Goal: Task Accomplishment & Management: Complete application form

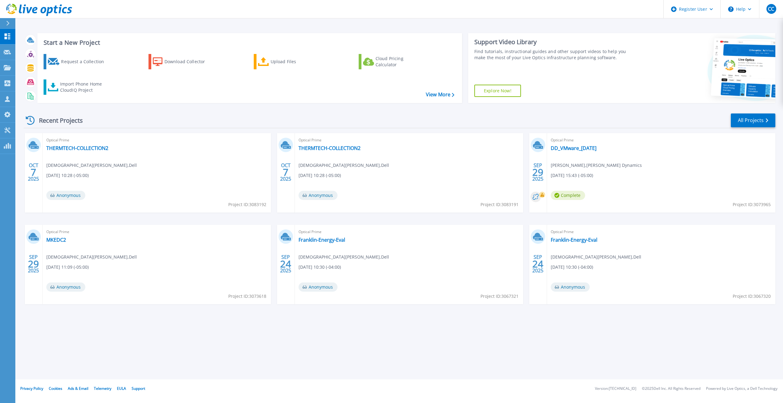
drag, startPoint x: 779, startPoint y: 117, endPoint x: 782, endPoint y: 115, distance: 3.6
click at [779, 117] on div "Start a New Project Request a Collection Download Collector Upload Files Cloud …" at bounding box center [398, 189] width 767 height 379
click at [15, 95] on div "Customers" at bounding box center [33, 98] width 36 height 15
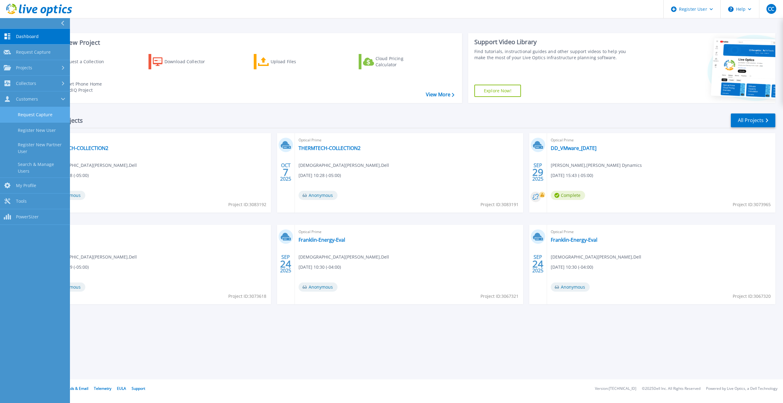
click at [43, 113] on link "Request Capture" at bounding box center [35, 115] width 70 height 16
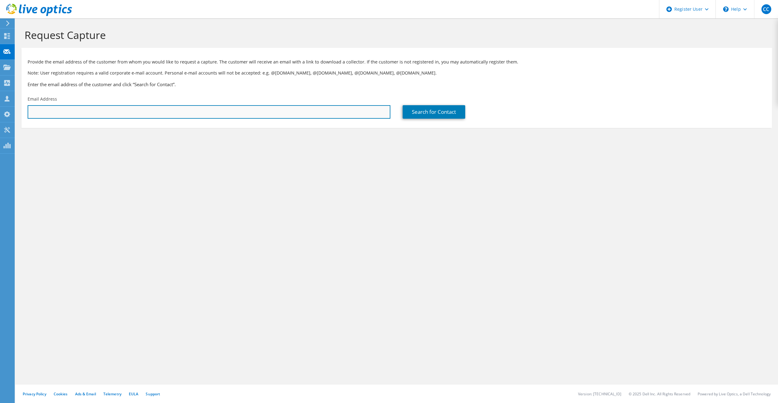
click at [56, 116] on input "text" at bounding box center [209, 111] width 363 height 13
paste input "quinterot@jwspeaker.com"
type input "quinterot@jwspeaker.com"
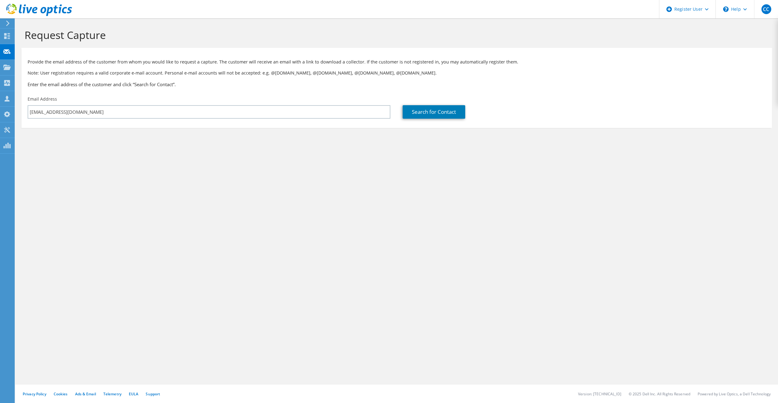
click at [138, 175] on div "Request Capture Provide the email address of the customer from whom you would l…" at bounding box center [396, 210] width 763 height 385
click at [462, 114] on link "Search for Contact" at bounding box center [434, 111] width 63 height 13
type input "JW Speaker"
type input "Taylor"
type input "Quintero"
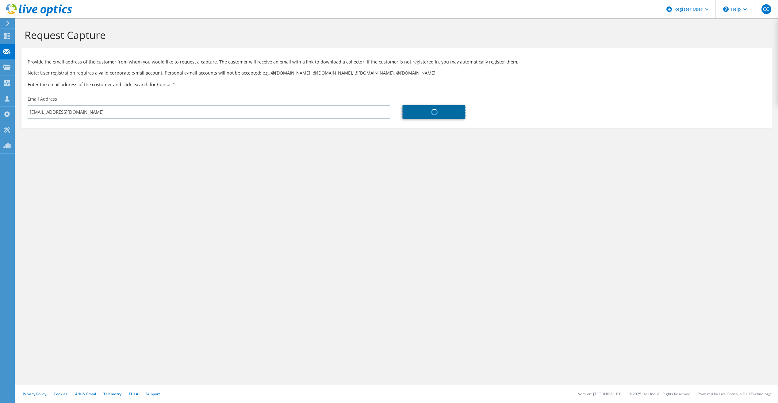
type input "[GEOGRAPHIC_DATA]"
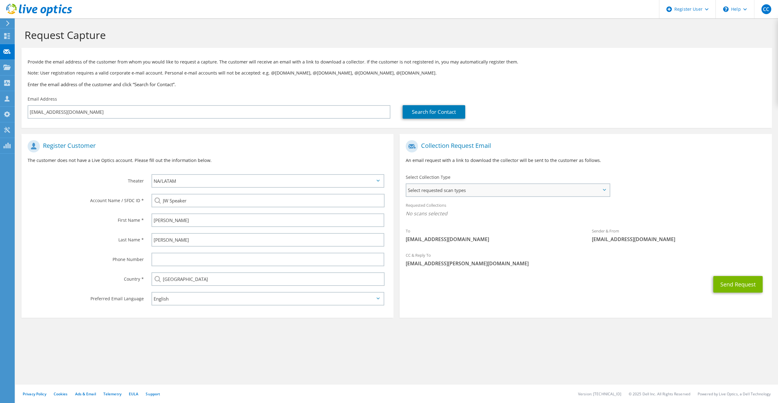
click at [510, 191] on span "Select requested scan types" at bounding box center [507, 190] width 203 height 12
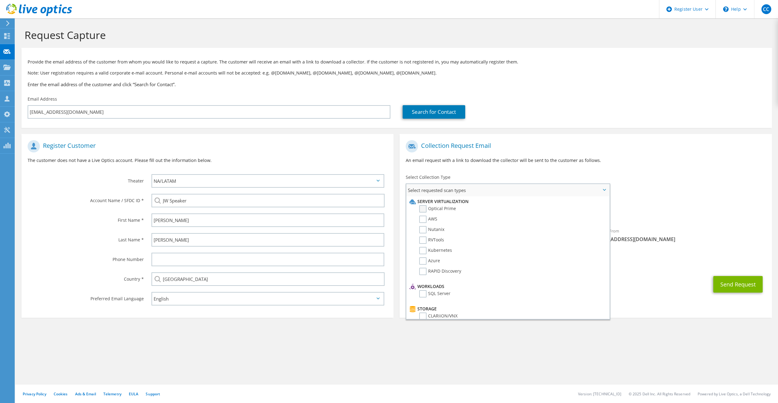
click at [425, 209] on label "Optical Prime" at bounding box center [437, 208] width 37 height 7
click at [0, 0] on input "Optical Prime" at bounding box center [0, 0] width 0 height 0
drag, startPoint x: 590, startPoint y: 158, endPoint x: 574, endPoint y: 161, distance: 16.3
click at [591, 157] on p "An email request with a link to download the collector will be sent to the cust…" at bounding box center [586, 160] width 360 height 7
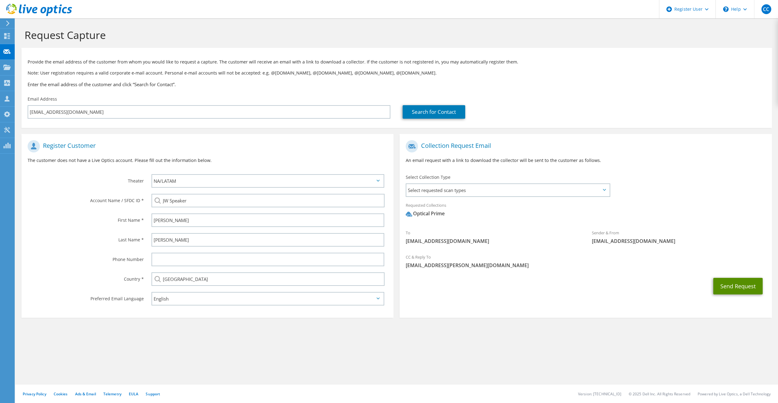
click at [726, 282] on button "Send Request" at bounding box center [737, 286] width 49 height 17
click at [450, 188] on span "Select requested scan types" at bounding box center [507, 190] width 203 height 12
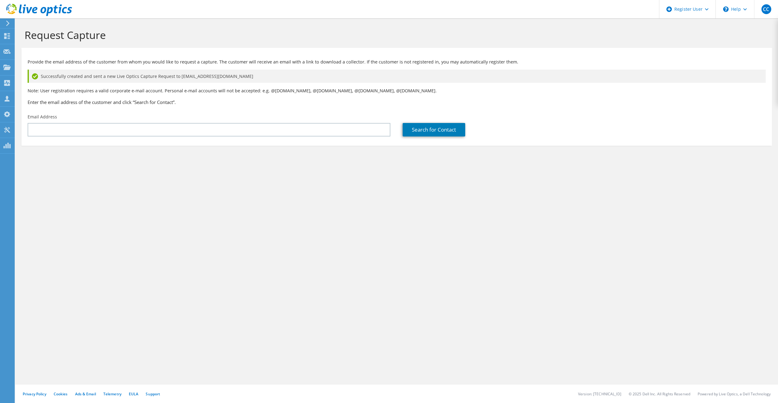
click at [516, 207] on div "Request Capture Provide the email address of the customer from whom you would l…" at bounding box center [396, 210] width 763 height 385
